Goal: Book appointment/travel/reservation

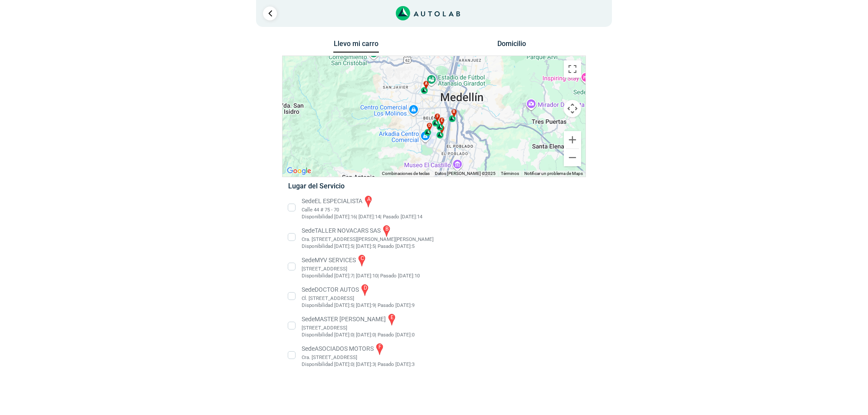
click at [374, 206] on li "Sede EL ESPECIALISTA a Calle 44 # 75 - 70 Disponibilidad Hoy: 16 | Mañana: 14 14" at bounding box center [434, 207] width 304 height 26
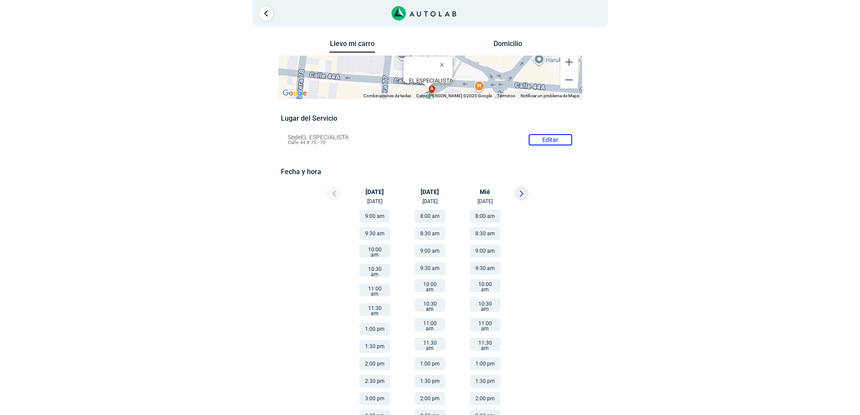
click at [524, 197] on button at bounding box center [521, 193] width 14 height 14
click at [484, 217] on button "8:00 am" at bounding box center [484, 216] width 31 height 13
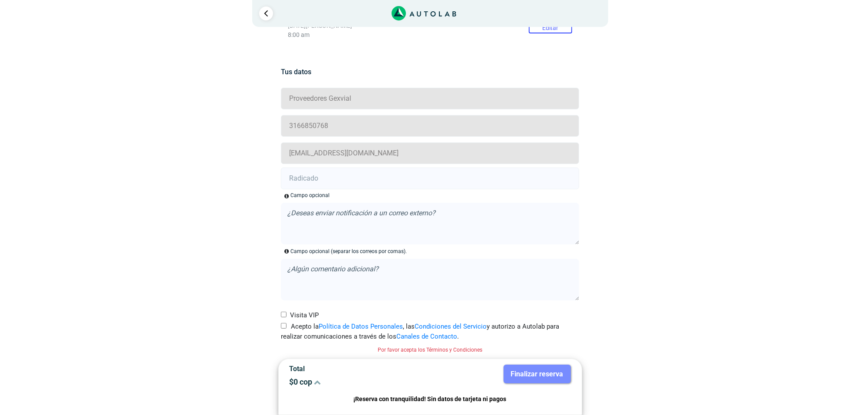
drag, startPoint x: 293, startPoint y: 324, endPoint x: 291, endPoint y: 295, distance: 28.7
click at [292, 324] on label "Acepto la Política de Datos Personales , las Condiciones del Servicio y autoriz…" at bounding box center [430, 332] width 298 height 20
click at [286, 324] on input "Acepto la Política de Datos Personales , las Condiciones del Servicio y autoriz…" at bounding box center [284, 326] width 6 height 6
checkbox input "true"
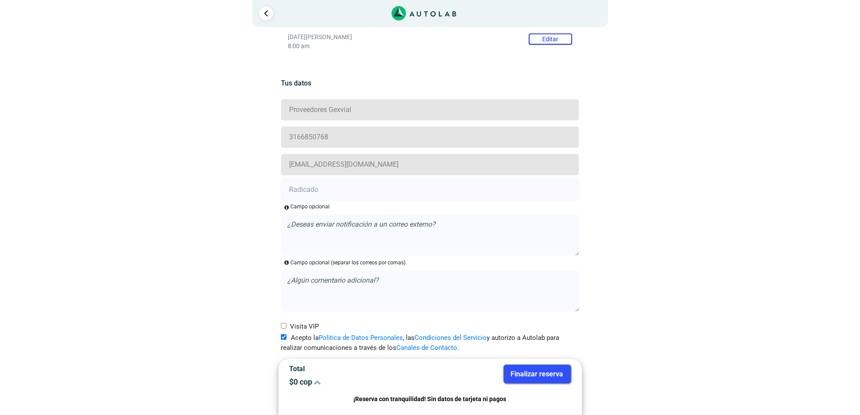
drag, startPoint x: 332, startPoint y: 192, endPoint x: 37, endPoint y: 88, distance: 313.3
click at [331, 192] on input "text" at bounding box center [430, 190] width 298 height 22
click at [317, 190] on input "text" at bounding box center [430, 190] width 298 height 22
paste input "20898799"
type input "20898799"
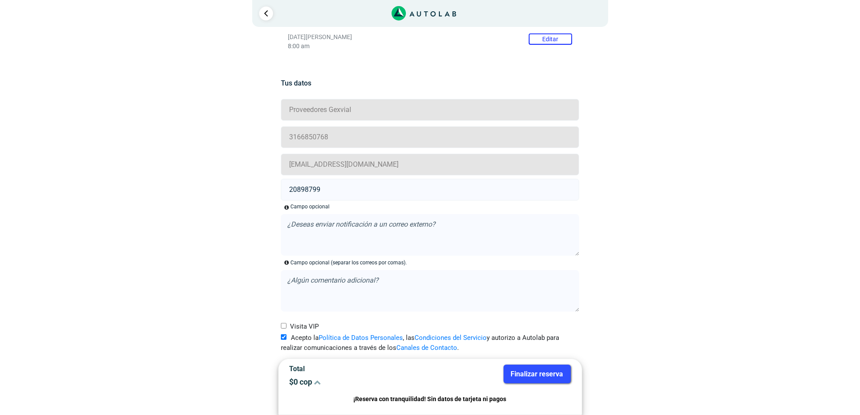
click at [536, 371] on button "Finalizar reserva" at bounding box center [536, 373] width 67 height 19
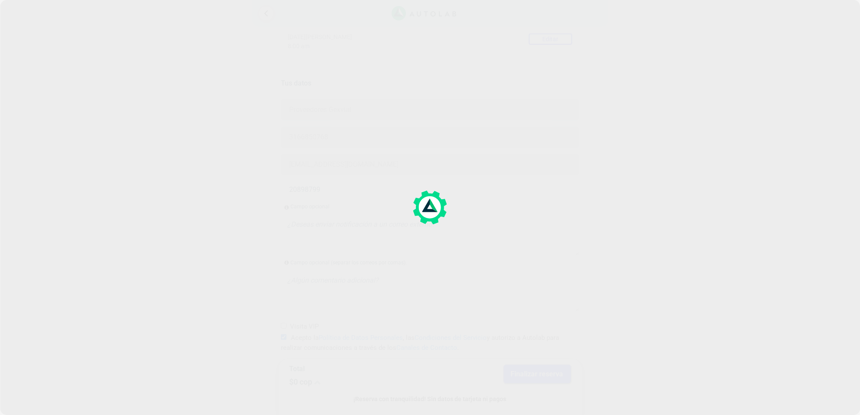
scroll to position [0, 0]
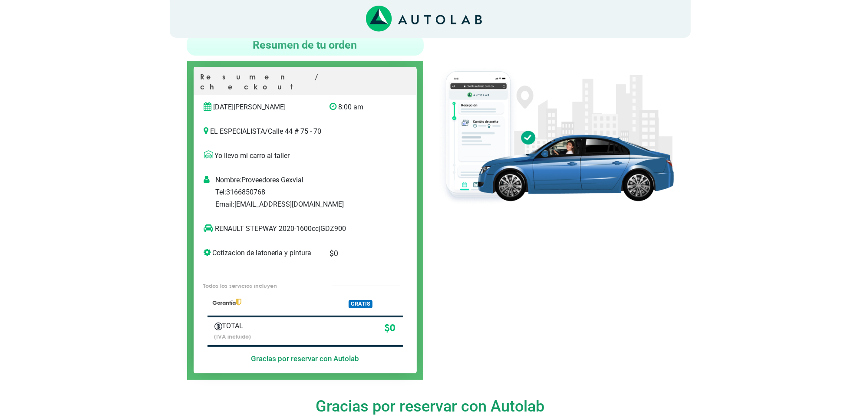
scroll to position [54, 0]
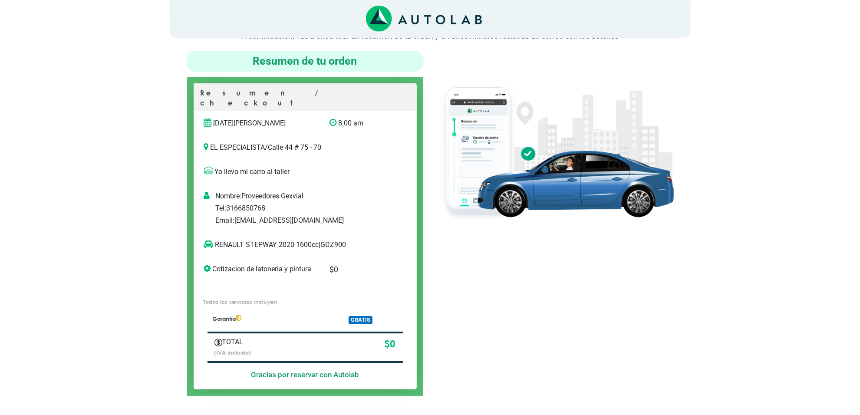
click at [335, 240] on p "RENAULT STEPWAY 2020-1600cc | GDZ900" at bounding box center [296, 245] width 184 height 10
click at [334, 240] on p "RENAULT STEPWAY 2020-1600cc | GDZ900" at bounding box center [296, 245] width 184 height 10
click at [333, 240] on p "RENAULT STEPWAY 2020-1600cc | GDZ900" at bounding box center [296, 245] width 184 height 10
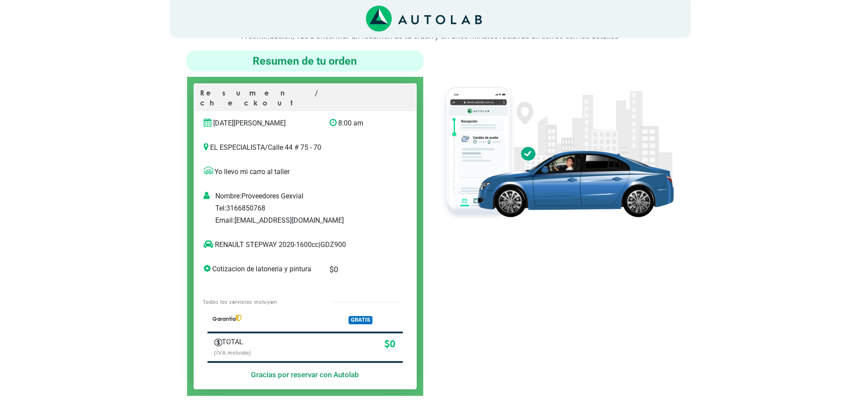
click at [331, 240] on p "RENAULT STEPWAY 2020-1600cc | GDZ900" at bounding box center [296, 245] width 184 height 10
drag, startPoint x: 276, startPoint y: 235, endPoint x: 216, endPoint y: 246, distance: 61.3
click at [216, 246] on div "RENAULT STEPWAY 2020-1600cc | GDZ900" at bounding box center [295, 248] width 197 height 17
copy p "RENAULT STEPWAY"
click at [526, 252] on div at bounding box center [555, 223] width 250 height 345
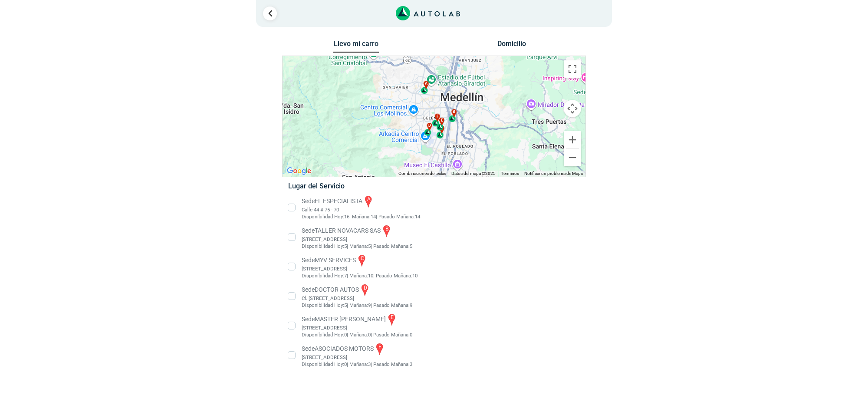
click at [343, 201] on li "Sede EL ESPECIALISTA a Calle 44 # 75 - 70 Disponibilidad Hoy: 16 | Mañana: 14 14" at bounding box center [434, 207] width 304 height 26
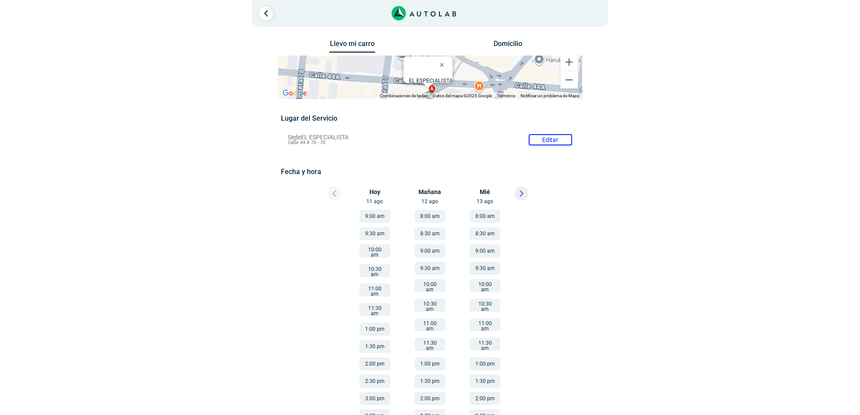
scroll to position [54, 0]
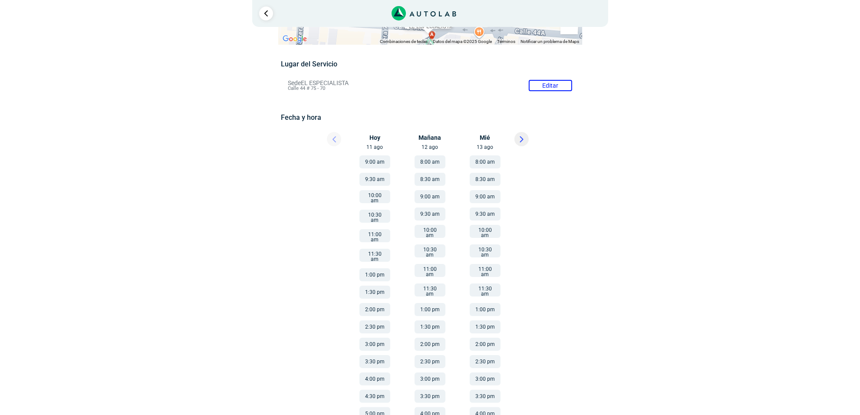
click at [524, 135] on button at bounding box center [521, 139] width 14 height 14
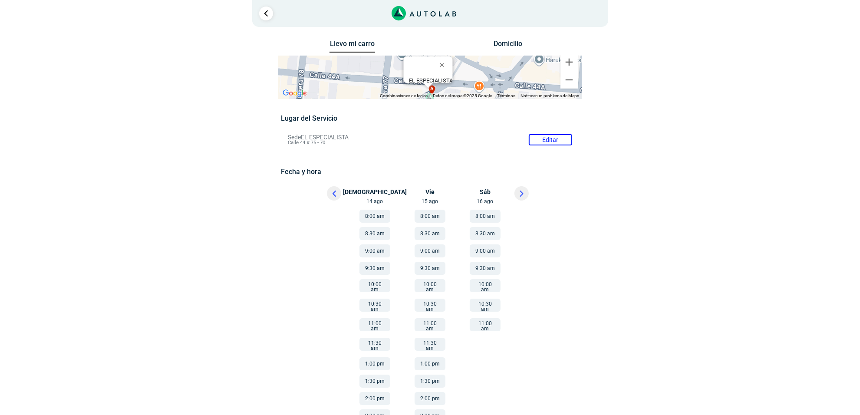
click at [336, 197] on button at bounding box center [334, 193] width 14 height 14
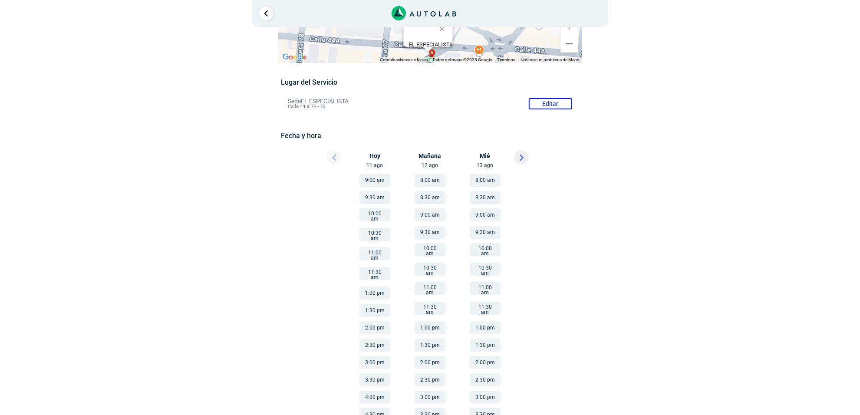
scroll to position [54, 0]
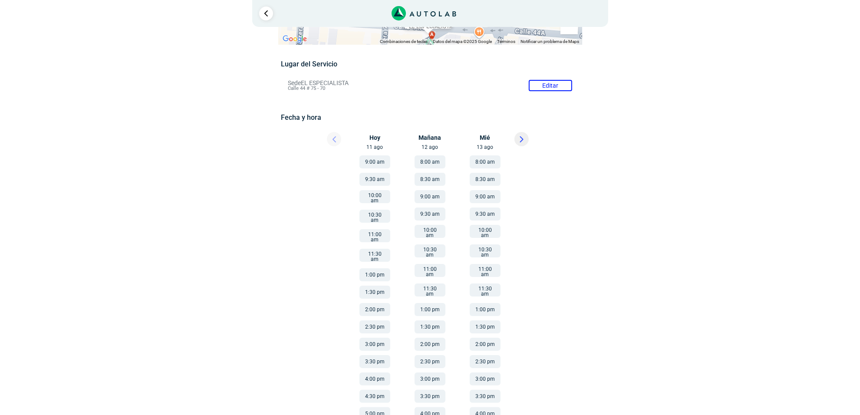
click at [523, 138] on button at bounding box center [521, 139] width 14 height 14
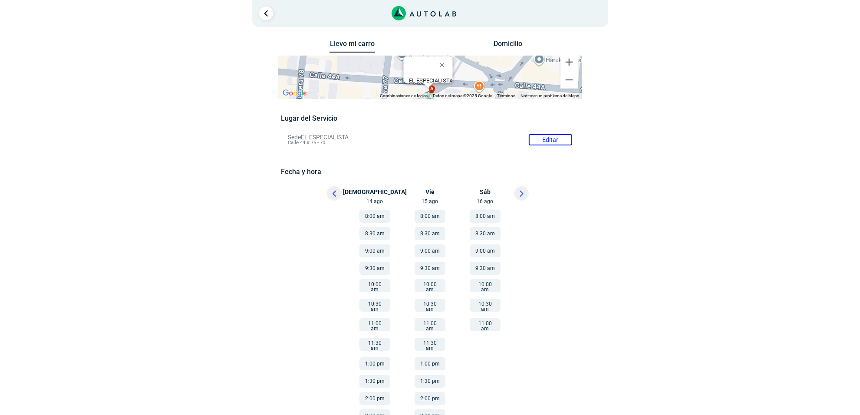
click at [333, 194] on icon at bounding box center [334, 193] width 3 height 5
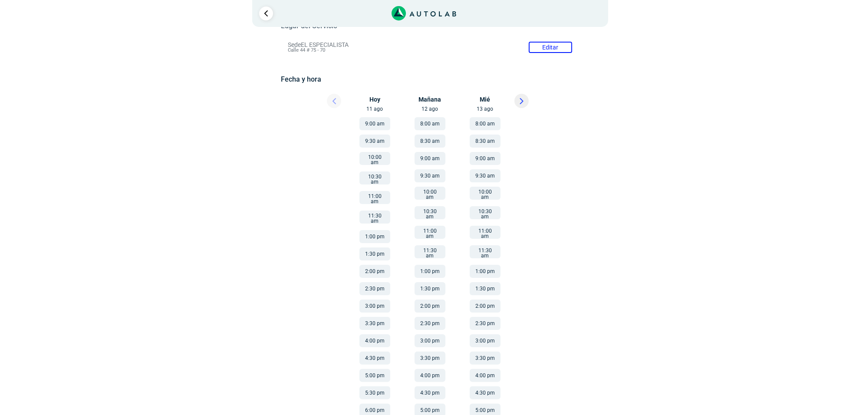
scroll to position [131, 0]
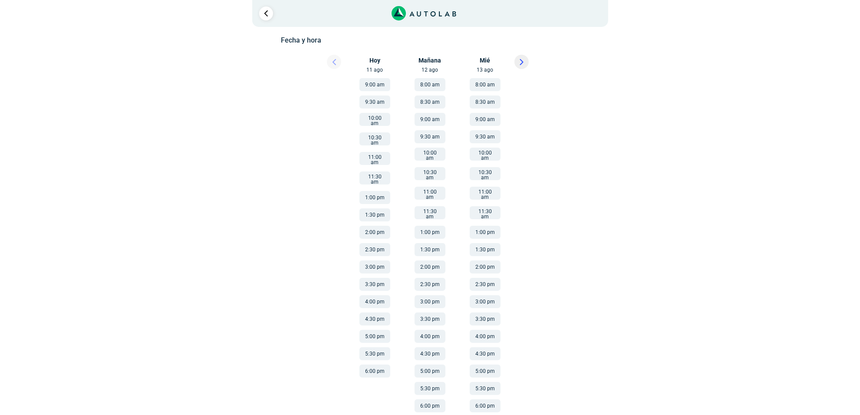
drag, startPoint x: 432, startPoint y: 379, endPoint x: 438, endPoint y: 376, distance: 6.8
click at [433, 382] on button "5:30 pm" at bounding box center [429, 388] width 31 height 13
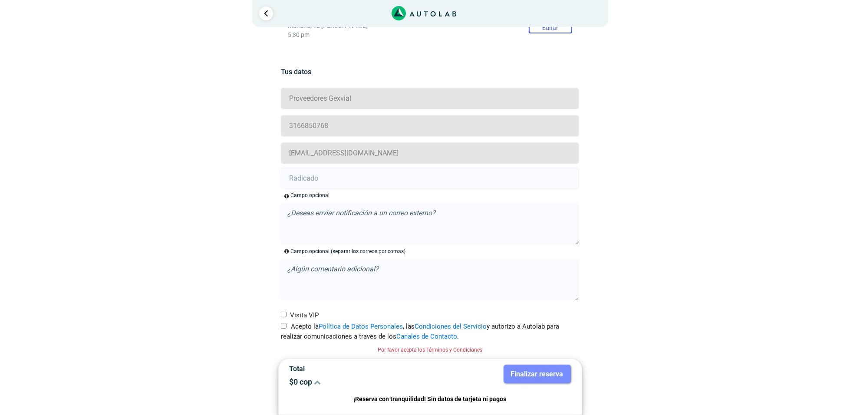
click at [282, 329] on label "Acepto la Política de Datos Personales , las Condiciones del Servicio y autoriz…" at bounding box center [430, 332] width 298 height 20
click at [282, 328] on input "Acepto la Política de Datos Personales , las Condiciones del Servicio y autoriz…" at bounding box center [284, 326] width 6 height 6
checkbox input "true"
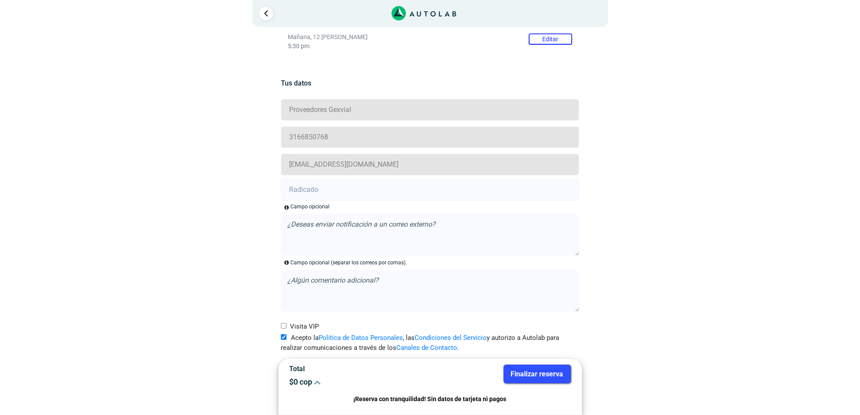
click at [308, 193] on input "text" at bounding box center [430, 190] width 298 height 22
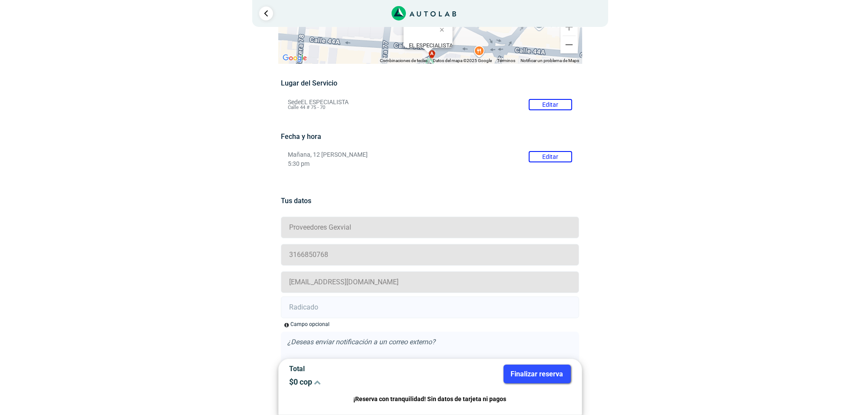
scroll to position [54, 0]
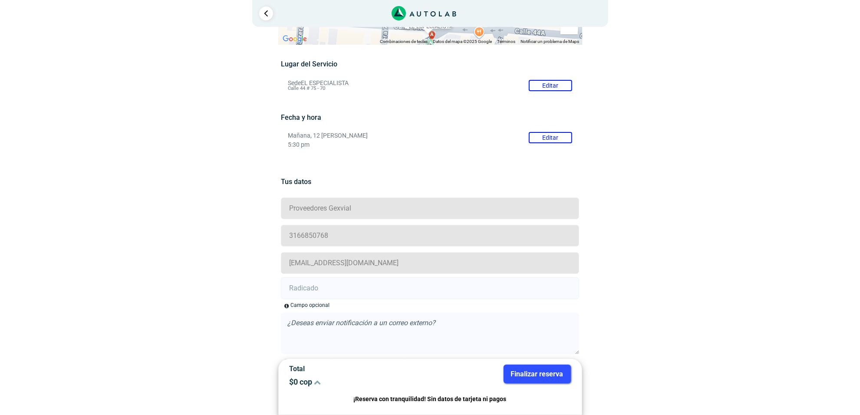
click at [313, 294] on input "text" at bounding box center [430, 288] width 298 height 22
paste input "20900222"
type input "20900222"
click at [545, 371] on button "Finalizar reserva" at bounding box center [536, 373] width 67 height 19
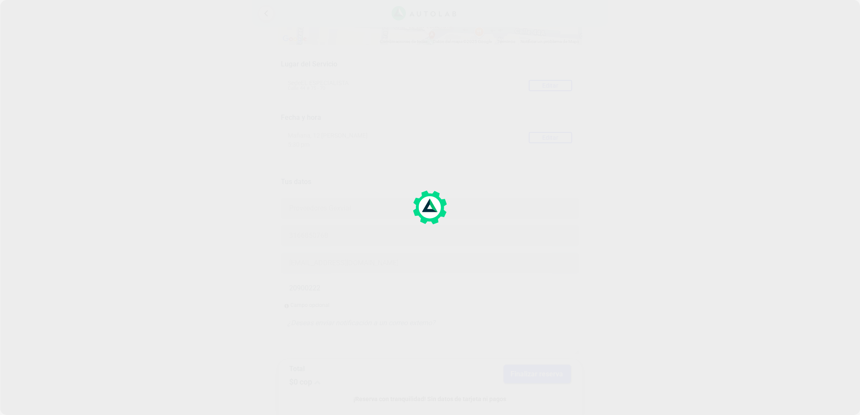
scroll to position [0, 0]
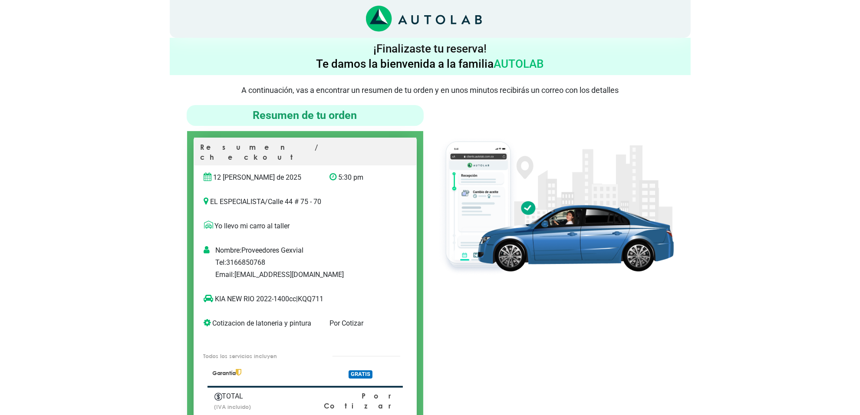
scroll to position [54, 0]
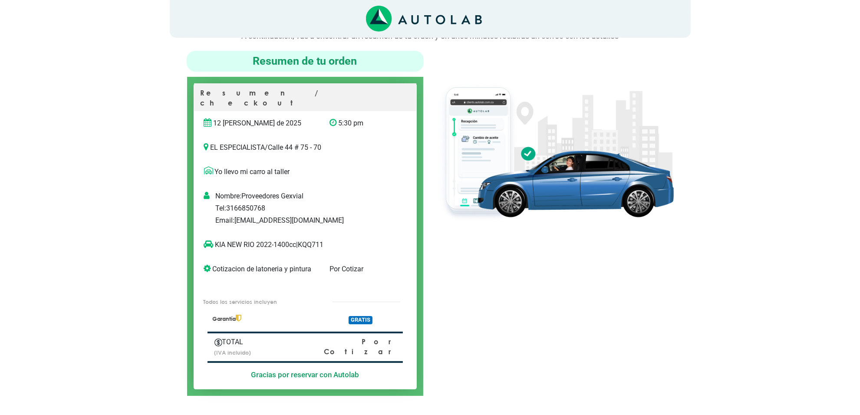
click at [320, 240] on p "KIA NEW RIO 2022-1400cc | KQQ711" at bounding box center [296, 245] width 184 height 10
copy p "KQQ711"
drag, startPoint x: 215, startPoint y: 233, endPoint x: 230, endPoint y: 233, distance: 15.2
click at [230, 240] on p "KIA NEW RIO 2022-1400cc | KQQ711" at bounding box center [296, 245] width 184 height 10
